Goal: Information Seeking & Learning: Find specific fact

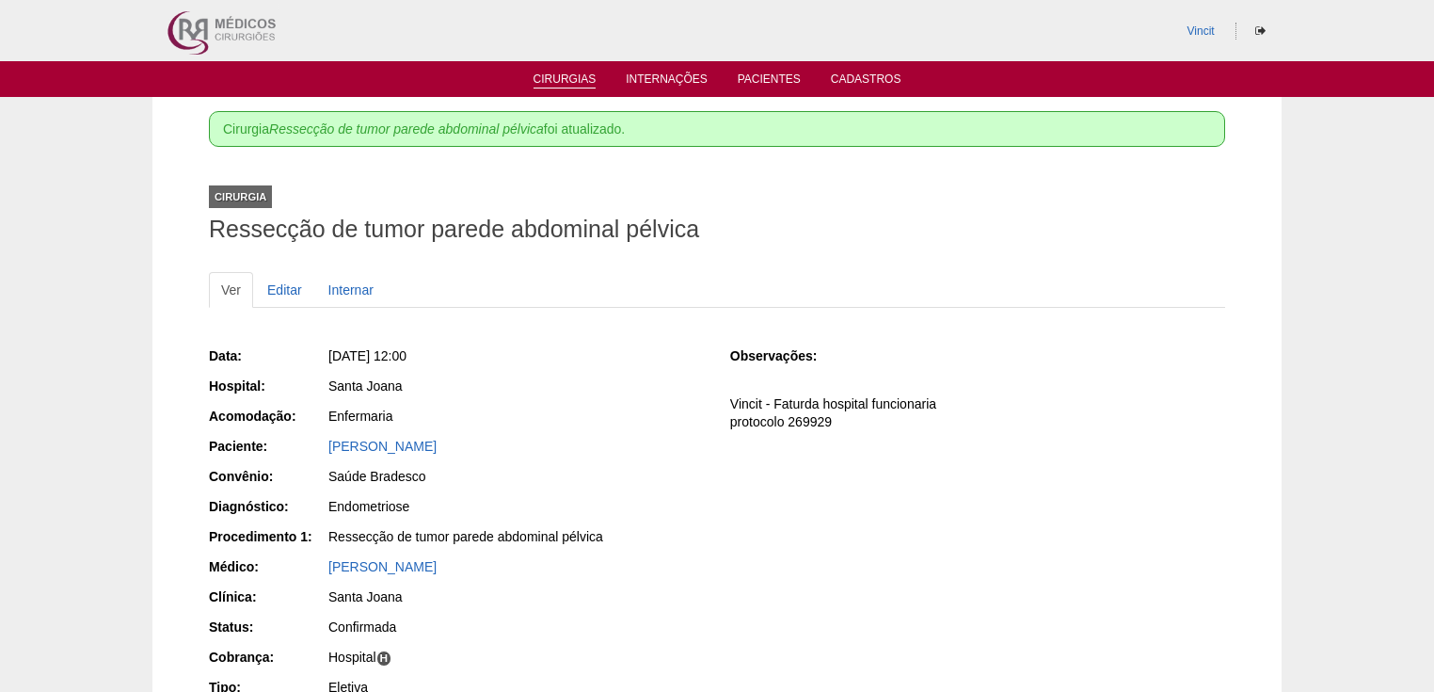
click at [539, 80] on link "Cirurgias" at bounding box center [565, 80] width 63 height 16
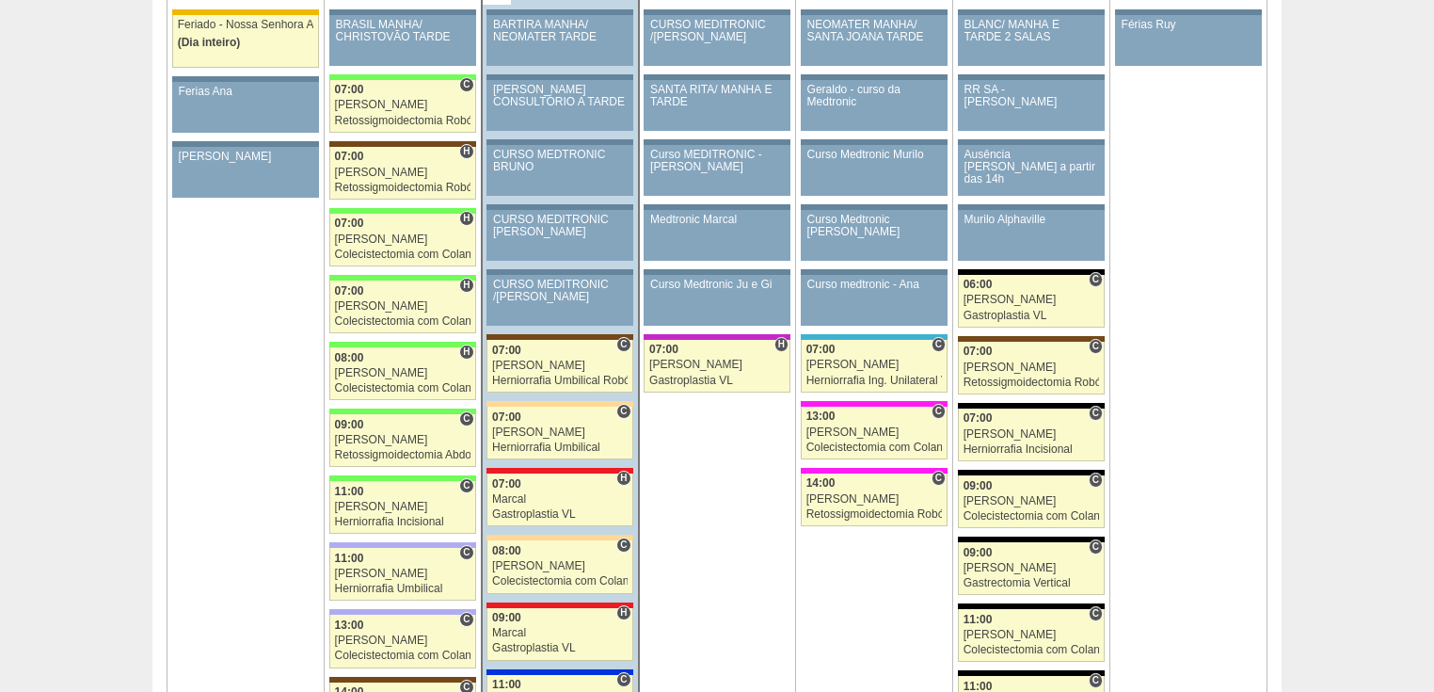
scroll to position [2485, 0]
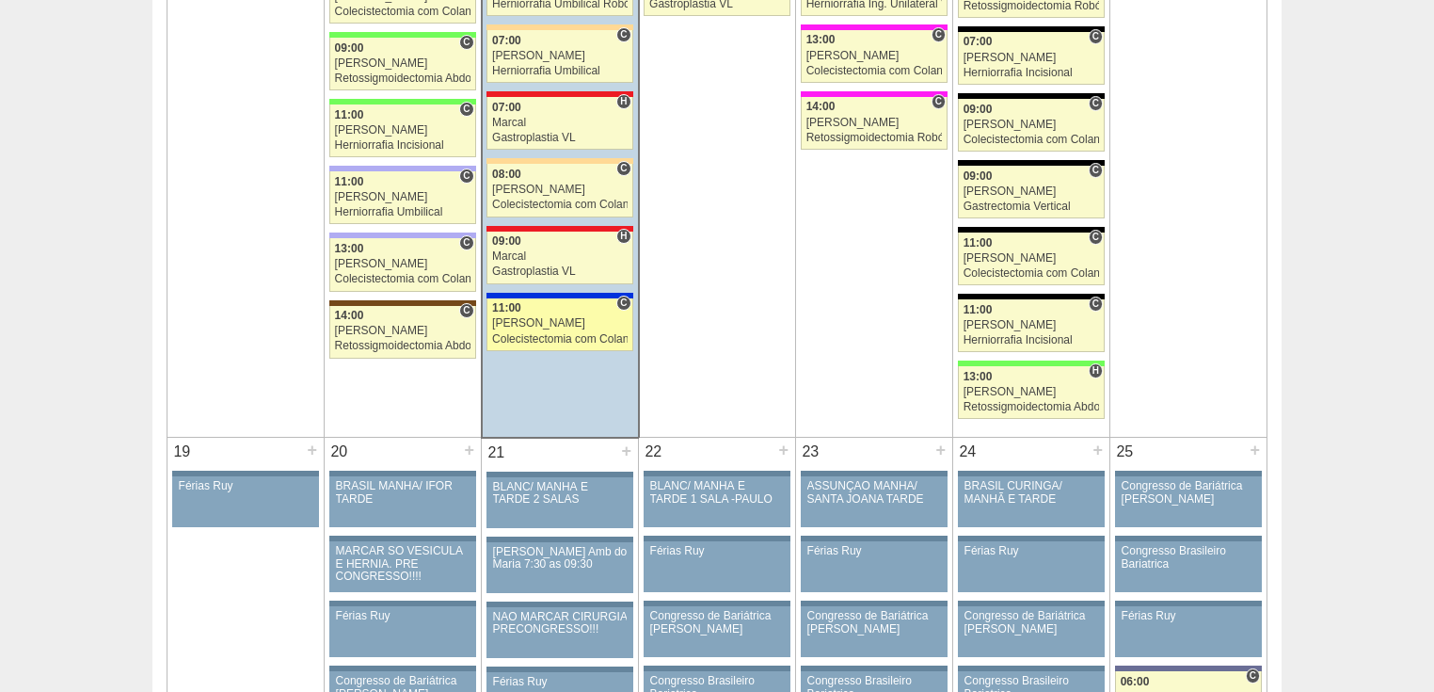
click at [538, 333] on div "Colecistectomia com Colangiografia VL" at bounding box center [560, 339] width 136 height 12
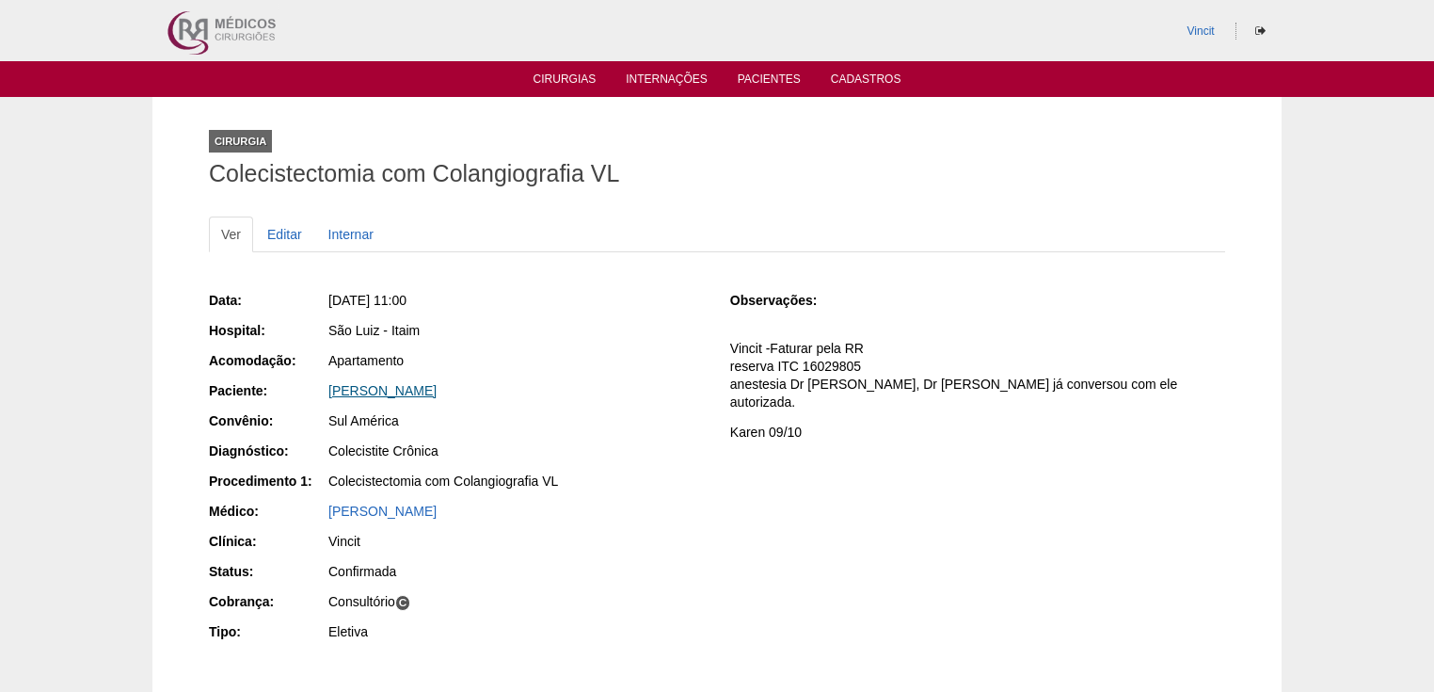
click at [425, 383] on link "TOSHIKASU FUKUMASU" at bounding box center [382, 390] width 108 height 15
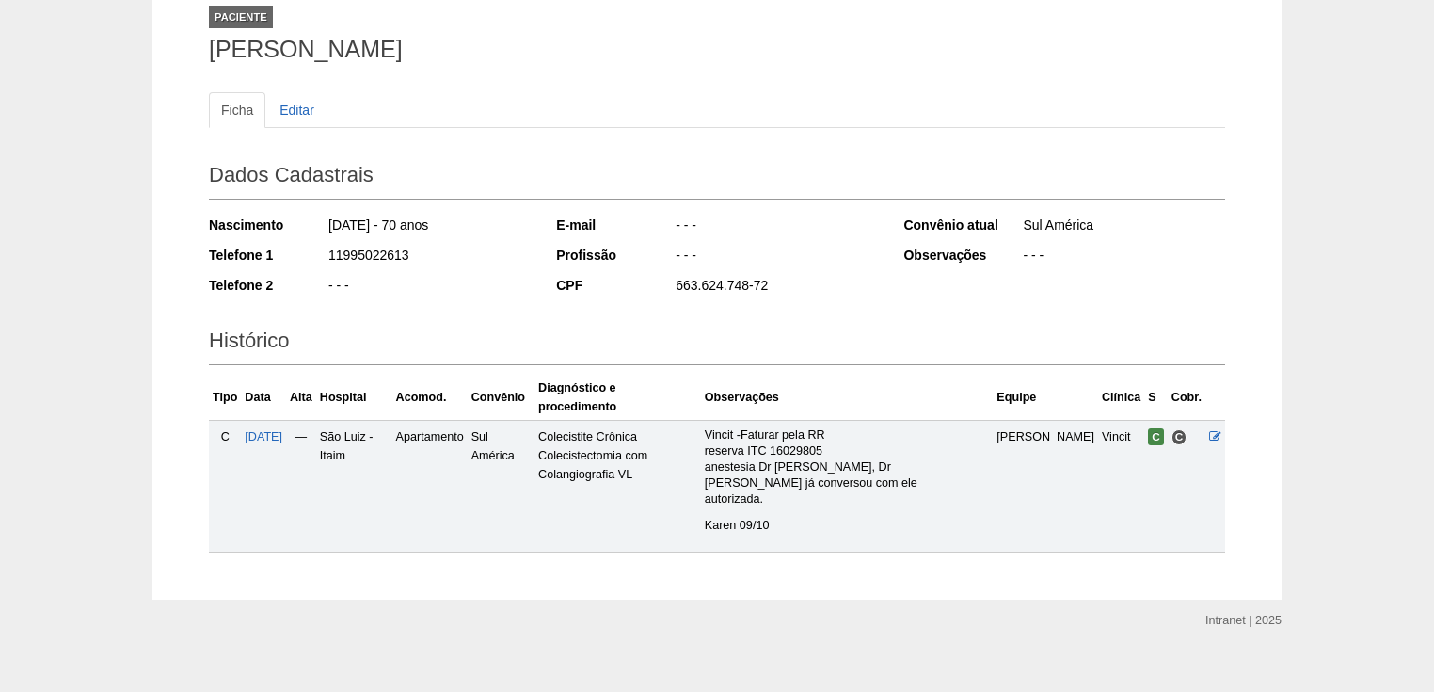
scroll to position [49, 0]
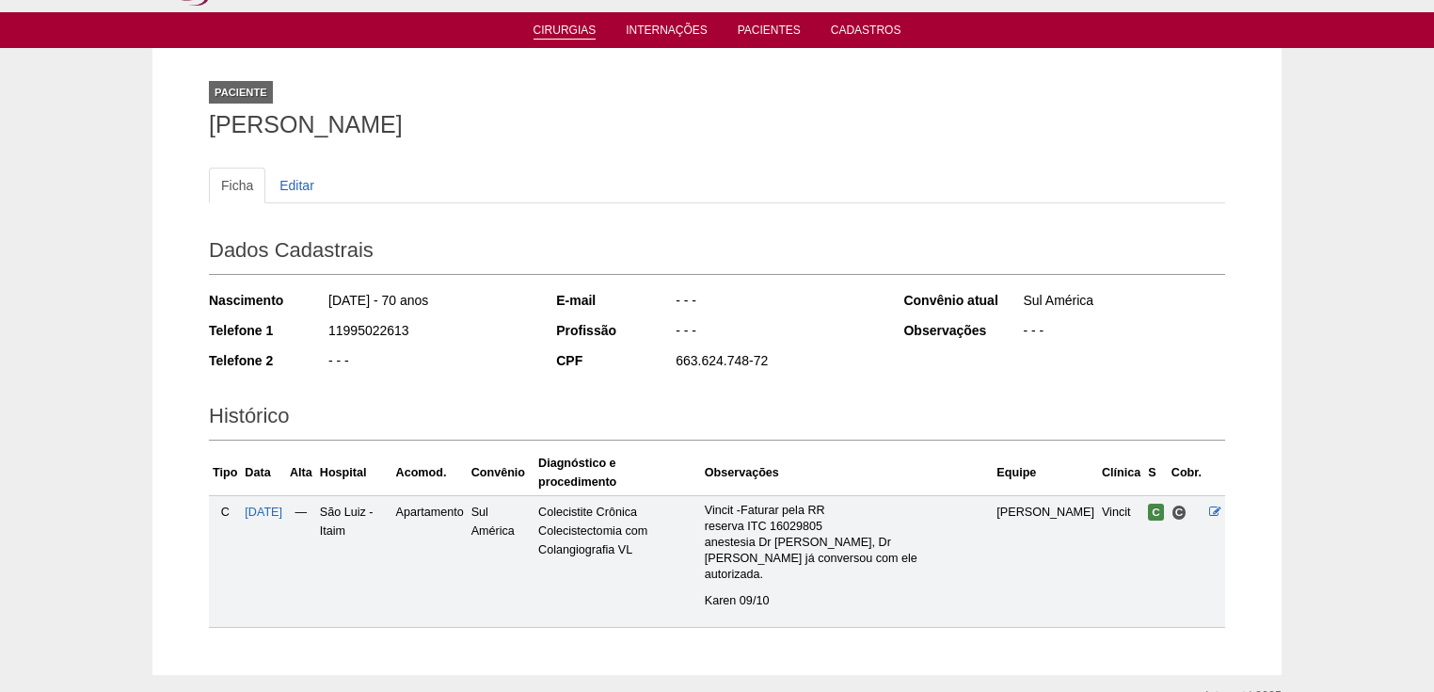
click at [550, 28] on link "Cirurgias" at bounding box center [565, 32] width 63 height 16
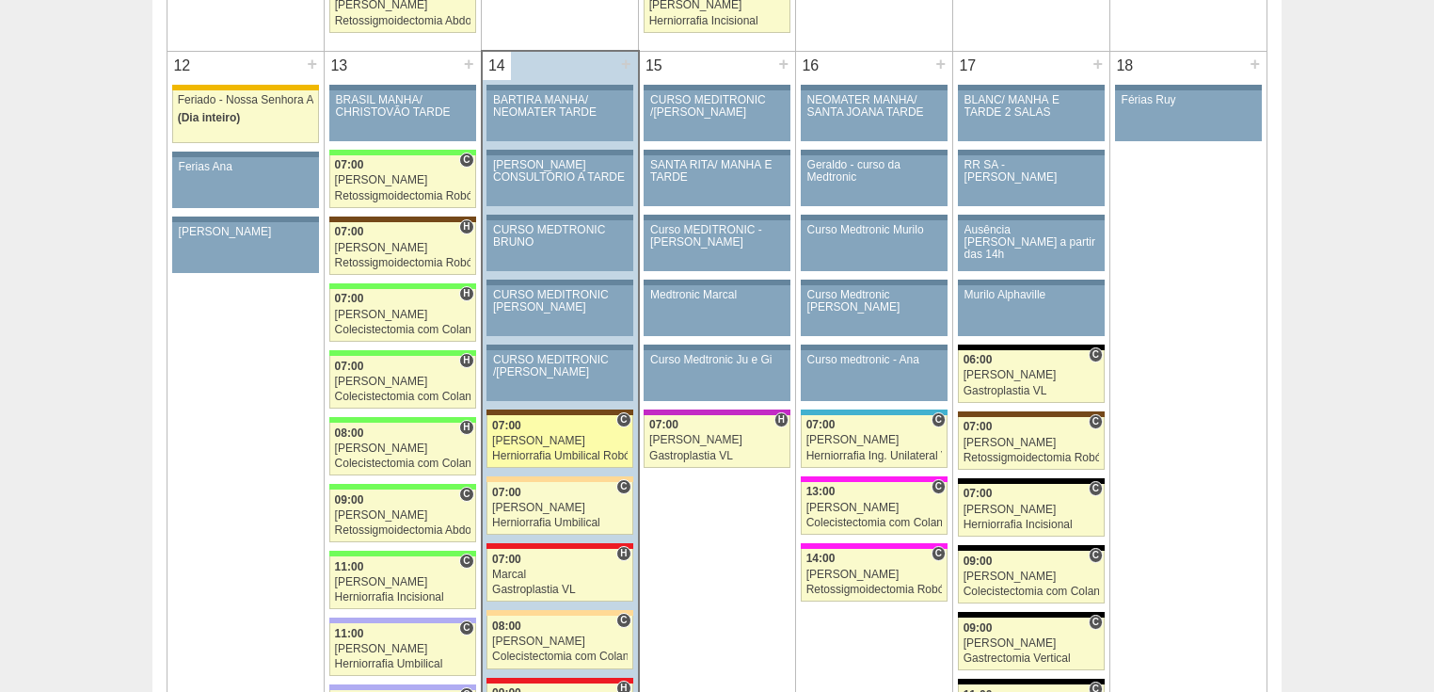
scroll to position [2334, 0]
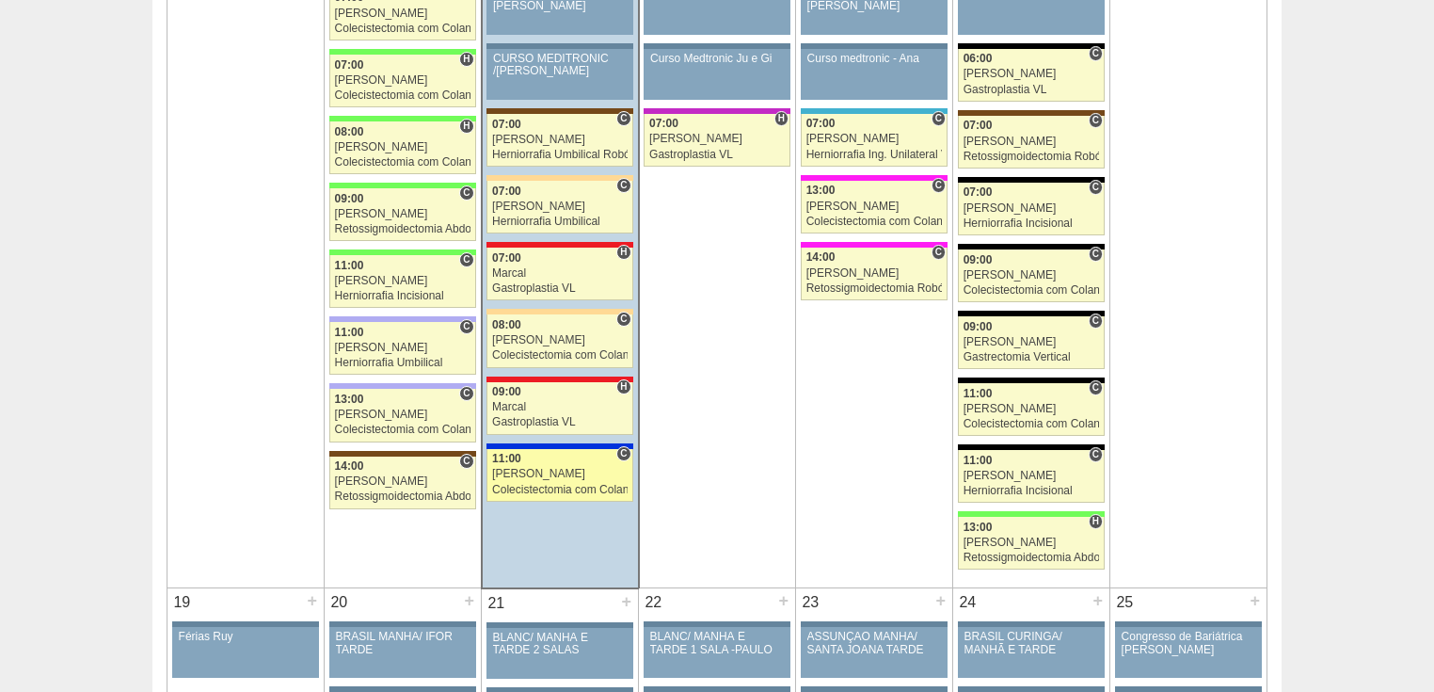
click at [535, 472] on link "89129 Felipe Rossi C 11:00 Felipe Rossi Colecistectomia com Colangiografia VL H…" at bounding box center [560, 475] width 146 height 53
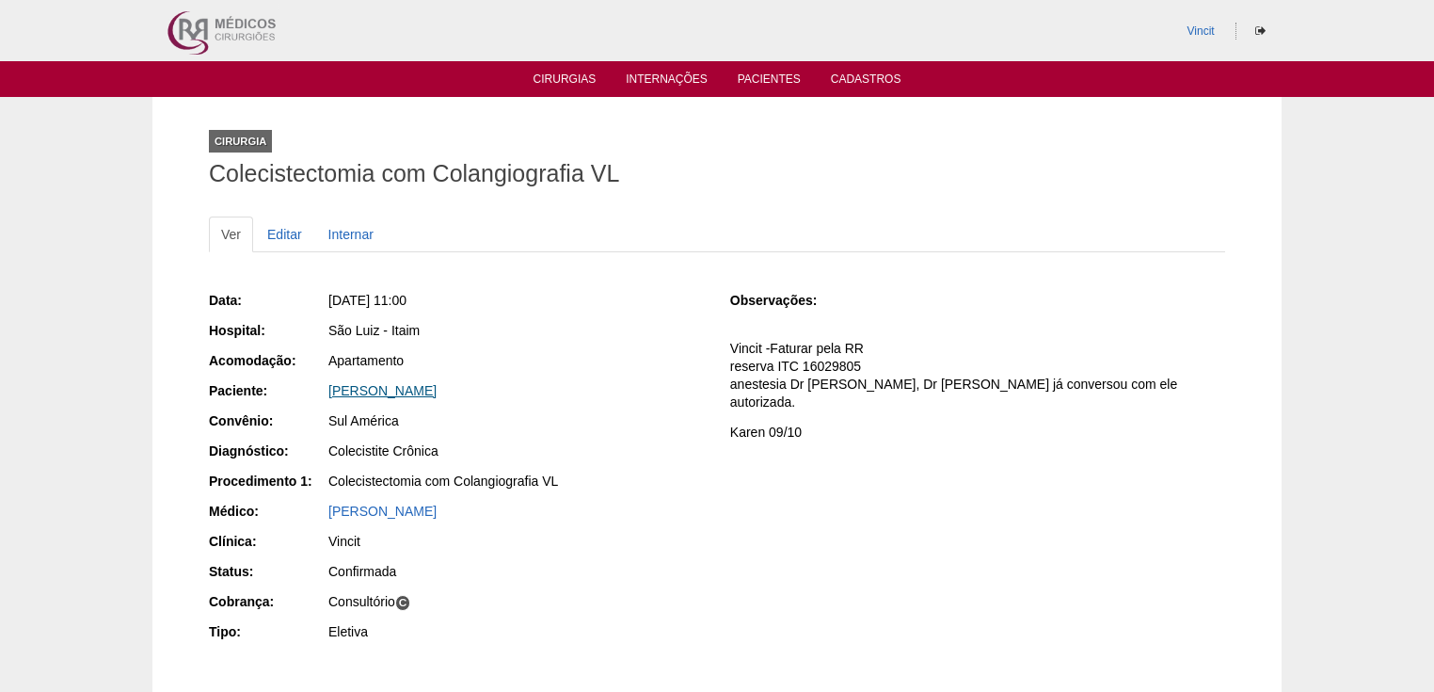
click at [410, 389] on link "[PERSON_NAME]" at bounding box center [382, 390] width 108 height 15
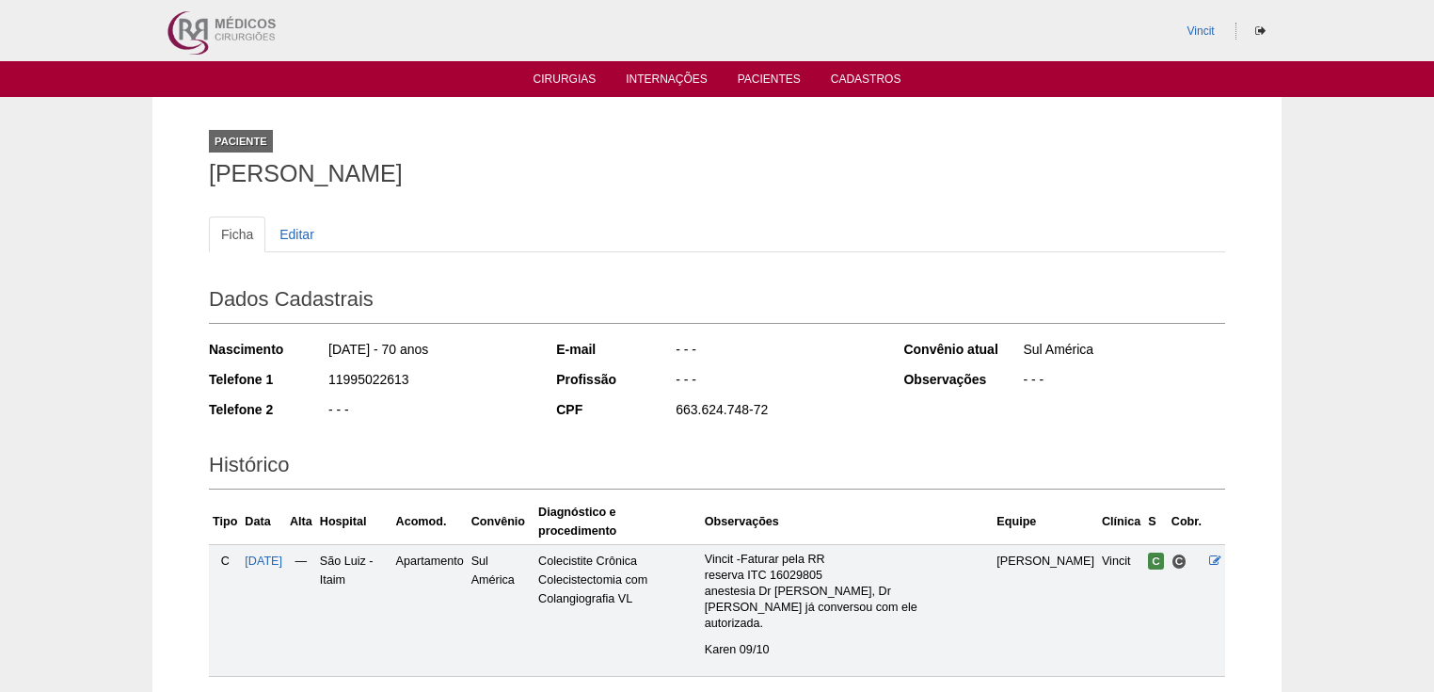
scroll to position [124, 0]
